Goal: Book appointment/travel/reservation

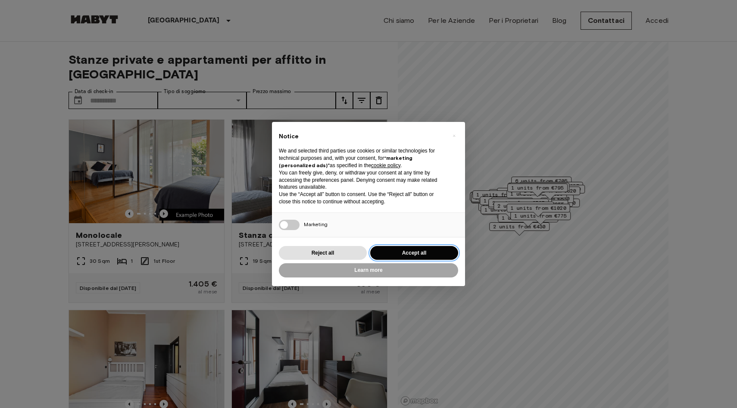
click at [434, 251] on button "Accept all" at bounding box center [414, 253] width 88 height 14
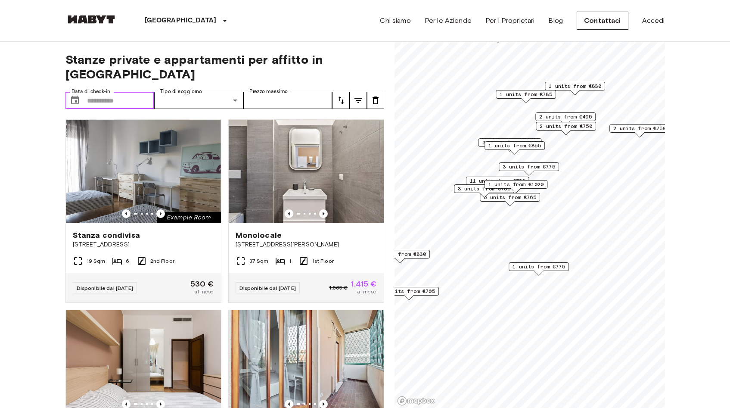
click at [111, 92] on input "Data di check-in" at bounding box center [121, 100] width 68 height 17
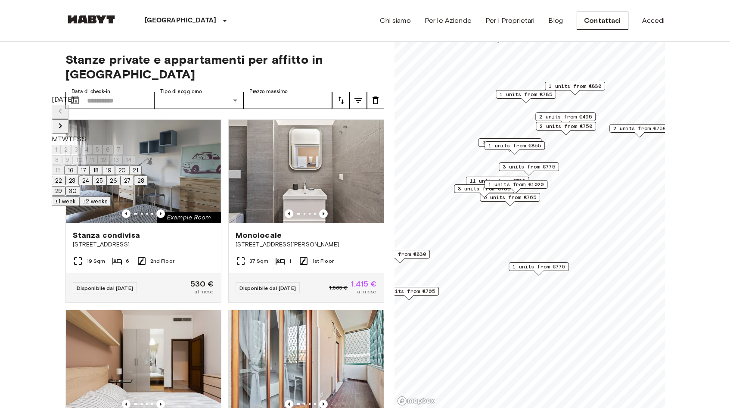
click at [148, 119] on div at bounding box center [100, 119] width 96 height 0
click at [65, 121] on icon "Next month" at bounding box center [60, 126] width 10 height 10
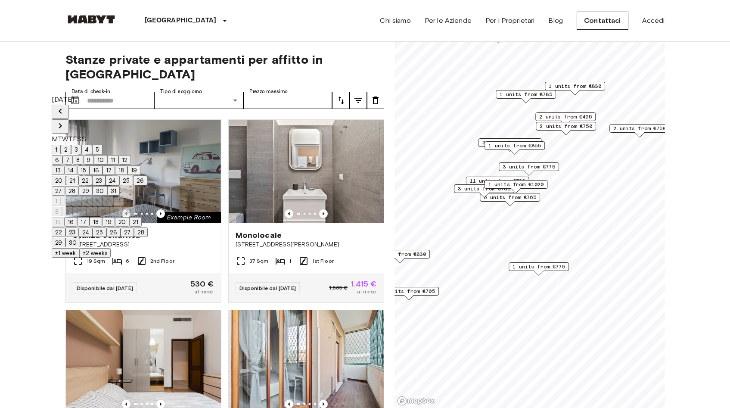
click at [65, 121] on icon "Next month" at bounding box center [60, 126] width 10 height 10
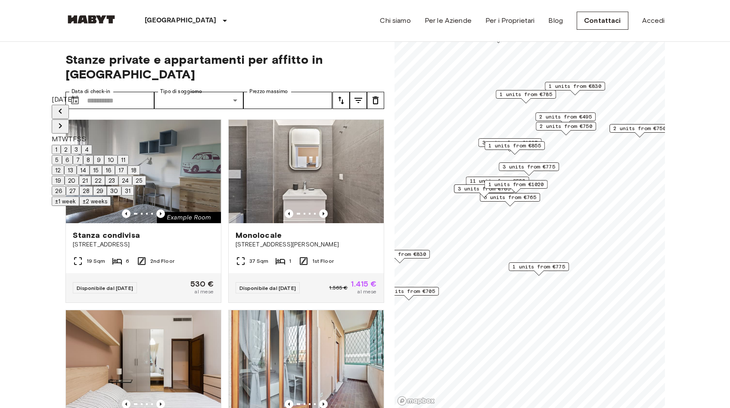
click at [65, 121] on icon "Next month" at bounding box center [60, 126] width 10 height 10
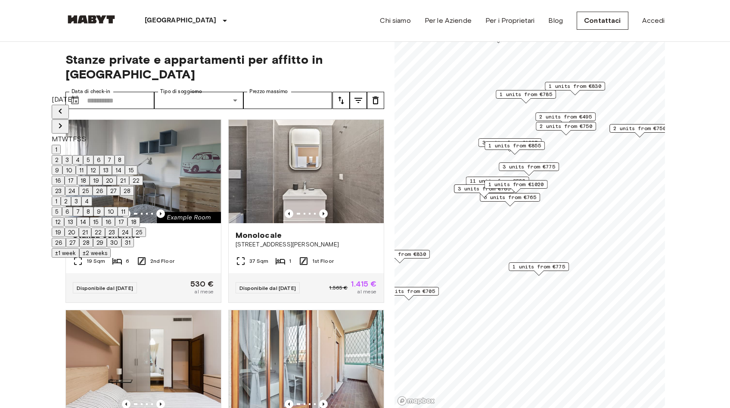
click at [65, 121] on icon "Next month" at bounding box center [60, 126] width 10 height 10
click at [65, 106] on icon "Previous month" at bounding box center [60, 111] width 10 height 10
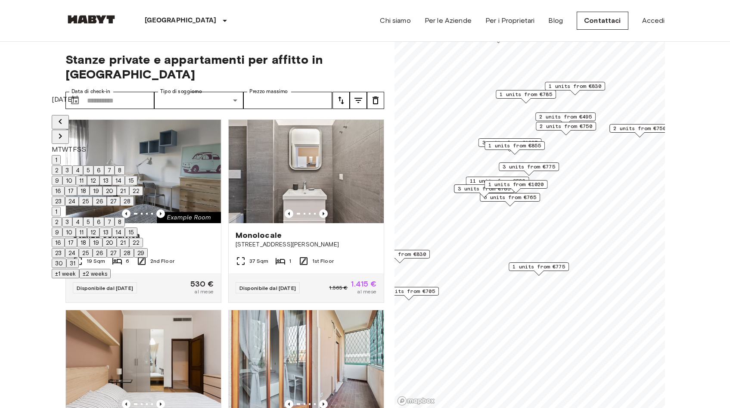
click at [65, 116] on icon "Previous month" at bounding box center [60, 121] width 10 height 10
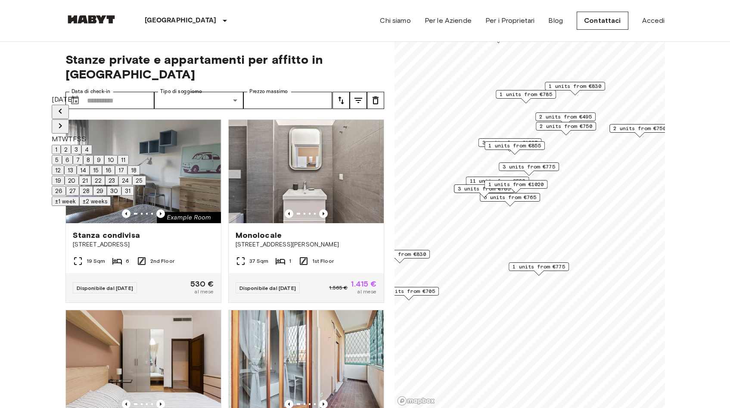
click at [61, 145] on button "1" at bounding box center [56, 149] width 9 height 9
type input "**********"
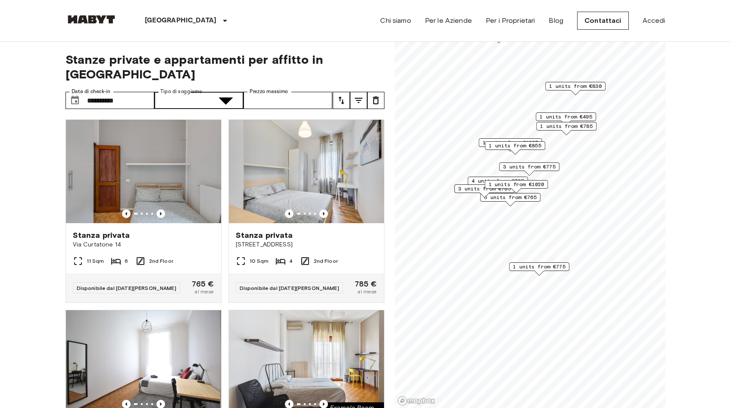
type input "**********"
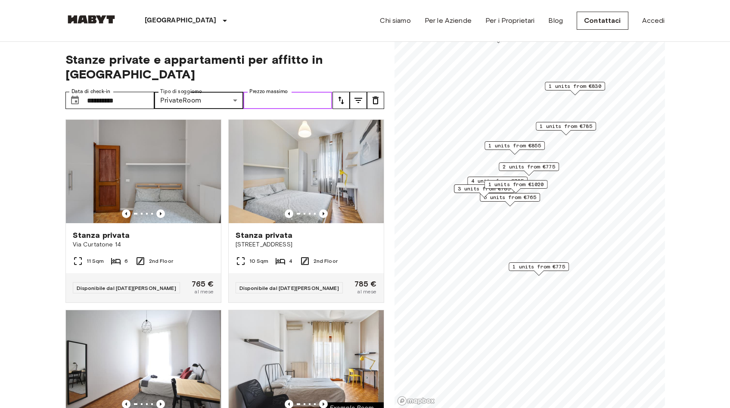
click at [295, 92] on input "Prezzo massimo" at bounding box center [287, 100] width 89 height 17
click at [351, 92] on button "tune" at bounding box center [358, 100] width 17 height 17
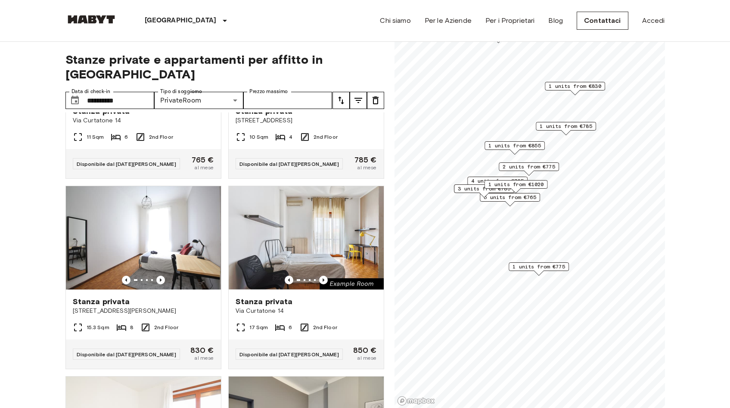
scroll to position [372, 0]
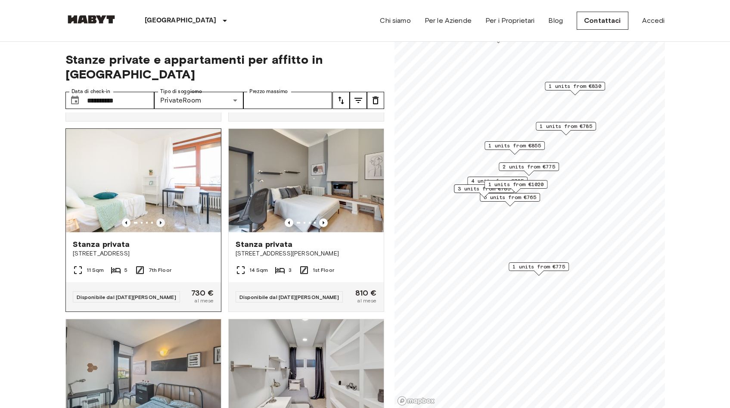
click at [159, 218] on icon "Previous image" at bounding box center [160, 222] width 9 height 9
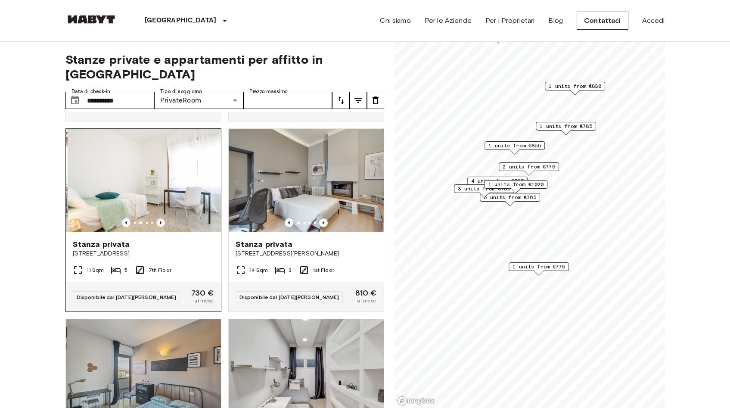
click at [159, 218] on icon "Previous image" at bounding box center [160, 222] width 9 height 9
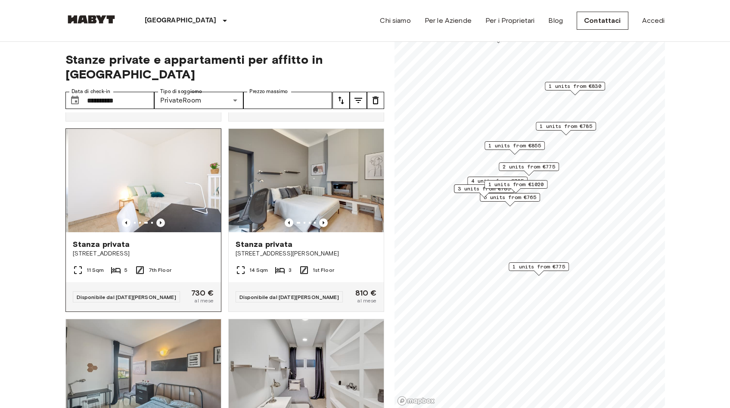
click at [159, 218] on icon "Previous image" at bounding box center [160, 222] width 9 height 9
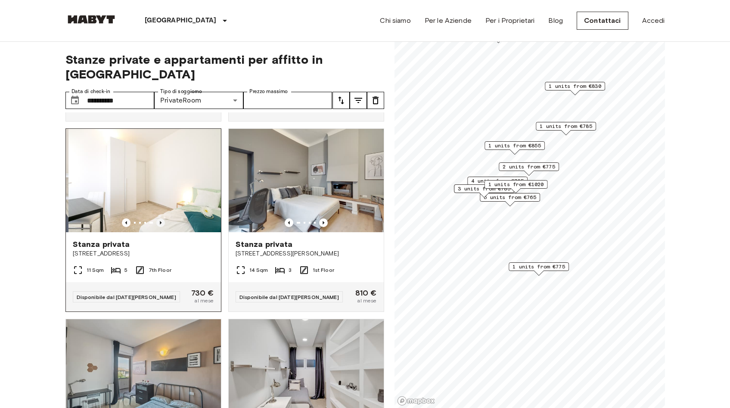
click at [159, 218] on icon "Previous image" at bounding box center [160, 222] width 9 height 9
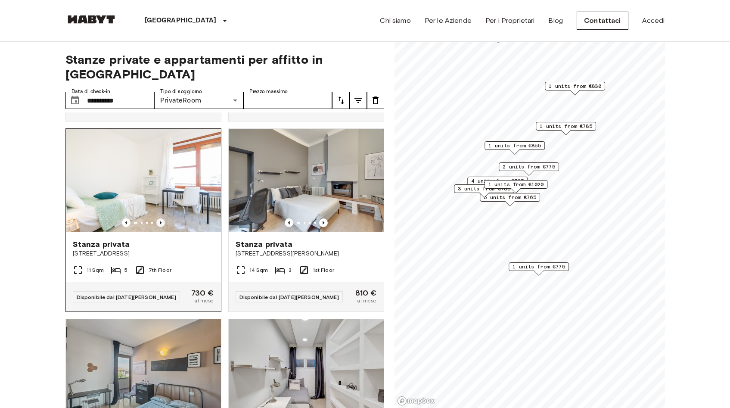
click at [159, 218] on icon "Previous image" at bounding box center [160, 222] width 9 height 9
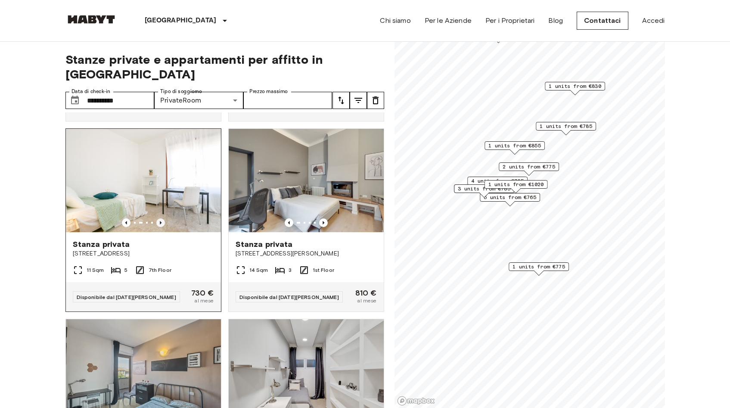
click at [159, 218] on icon "Previous image" at bounding box center [160, 222] width 9 height 9
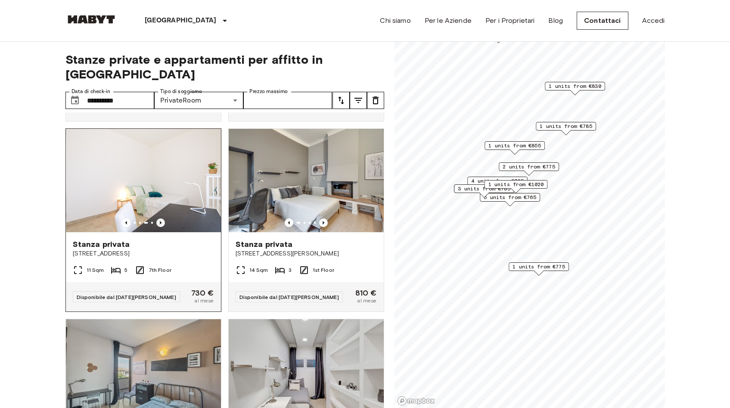
click at [159, 218] on icon "Previous image" at bounding box center [160, 222] width 9 height 9
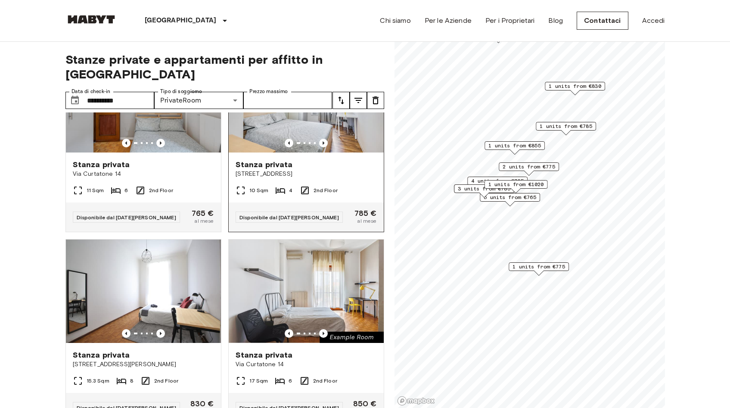
scroll to position [0, 0]
